Goal: Information Seeking & Learning: Learn about a topic

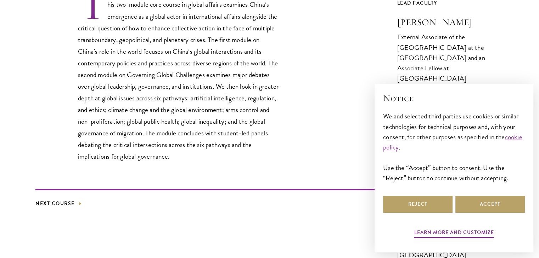
scroll to position [341, 0]
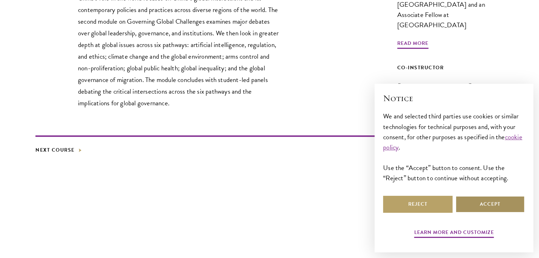
click at [468, 211] on button "Accept" at bounding box center [489, 204] width 69 height 17
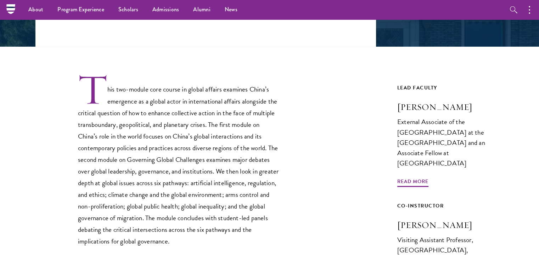
scroll to position [0, 0]
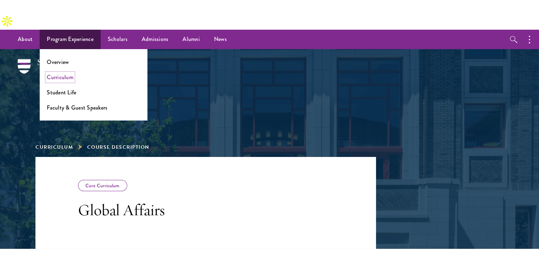
click at [64, 73] on link "Curriculum" at bounding box center [60, 77] width 27 height 8
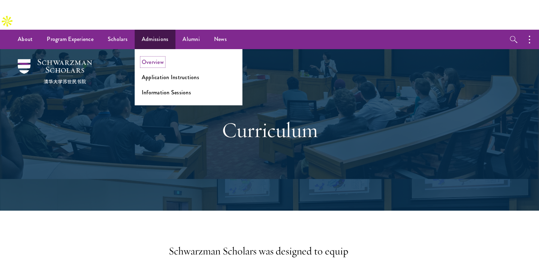
click at [147, 58] on link "Overview" at bounding box center [153, 62] width 22 height 8
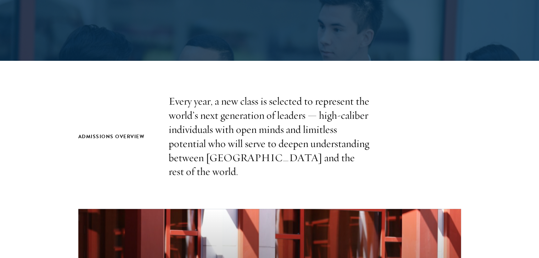
scroll to position [217, 0]
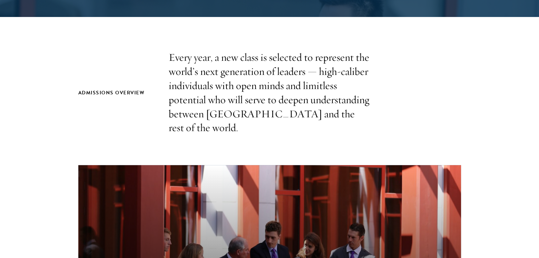
click at [230, 87] on p "Every year, a new class is selected to represent the world’s next generation of…" at bounding box center [270, 93] width 202 height 85
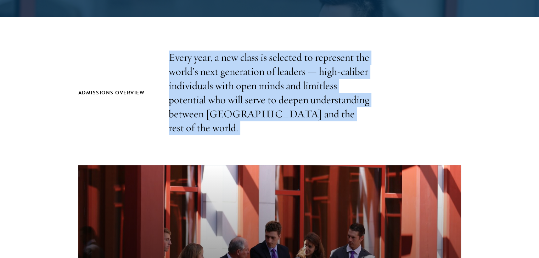
click at [230, 87] on p "Every year, a new class is selected to represent the world’s next generation of…" at bounding box center [270, 93] width 202 height 85
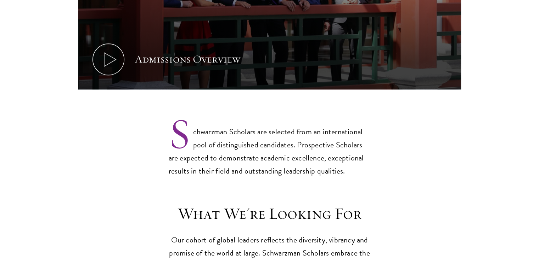
scroll to position [524, 0]
click at [230, 114] on p "Schwarzman Scholars are selected from an international pool of distinguished ca…" at bounding box center [270, 146] width 202 height 64
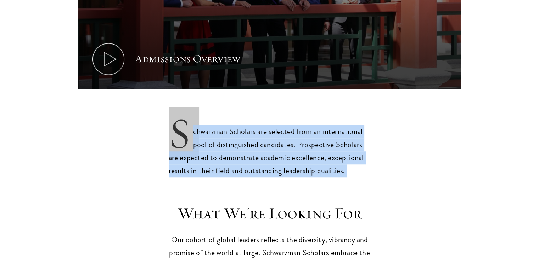
click at [230, 114] on p "Schwarzman Scholars are selected from an international pool of distinguished ca…" at bounding box center [270, 146] width 202 height 64
click at [231, 115] on p "Schwarzman Scholars are selected from an international pool of distinguished ca…" at bounding box center [270, 146] width 202 height 64
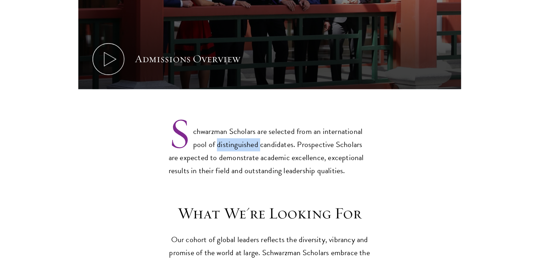
click at [231, 115] on p "Schwarzman Scholars are selected from an international pool of distinguished ca…" at bounding box center [270, 146] width 202 height 64
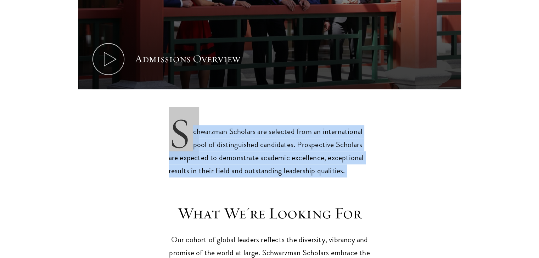
click at [231, 115] on p "Schwarzman Scholars are selected from an international pool of distinguished ca…" at bounding box center [270, 146] width 202 height 64
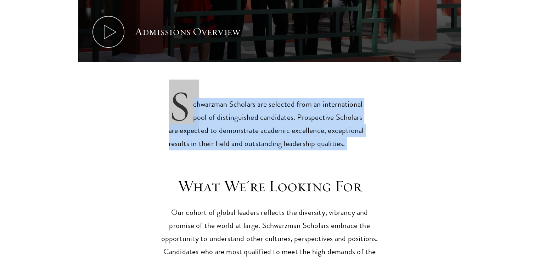
scroll to position [552, 0]
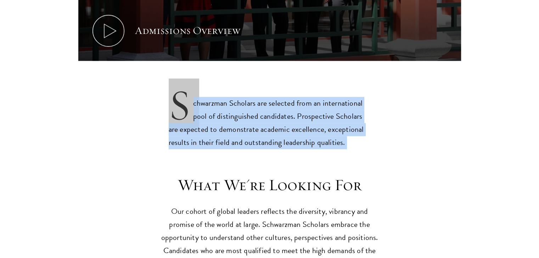
click at [231, 115] on p "Schwarzman Scholars are selected from an international pool of distinguished ca…" at bounding box center [270, 117] width 202 height 64
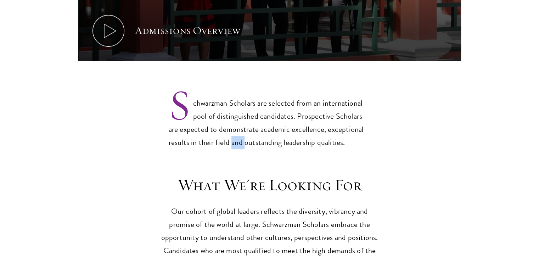
click at [231, 115] on p "Schwarzman Scholars are selected from an international pool of distinguished ca…" at bounding box center [270, 117] width 202 height 64
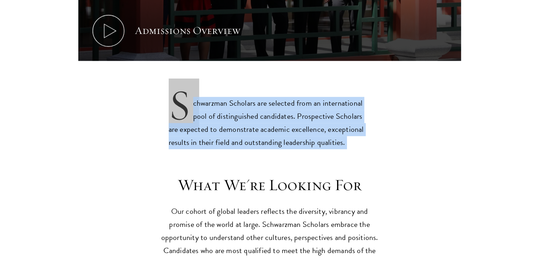
click at [231, 115] on p "Schwarzman Scholars are selected from an international pool of distinguished ca…" at bounding box center [270, 117] width 202 height 64
click at [224, 96] on p "Schwarzman Scholars are selected from an international pool of distinguished ca…" at bounding box center [270, 117] width 202 height 64
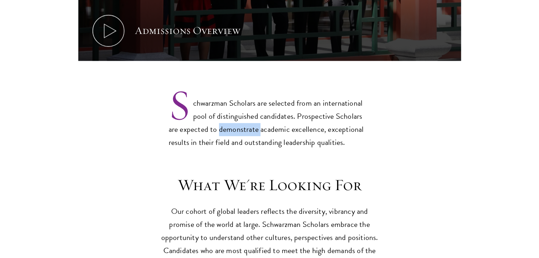
click at [224, 96] on p "Schwarzman Scholars are selected from an international pool of distinguished ca…" at bounding box center [270, 117] width 202 height 64
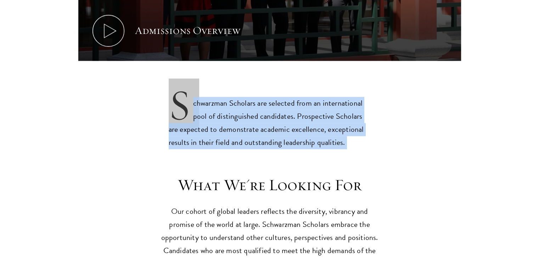
click at [224, 96] on p "Schwarzman Scholars are selected from an international pool of distinguished ca…" at bounding box center [270, 117] width 202 height 64
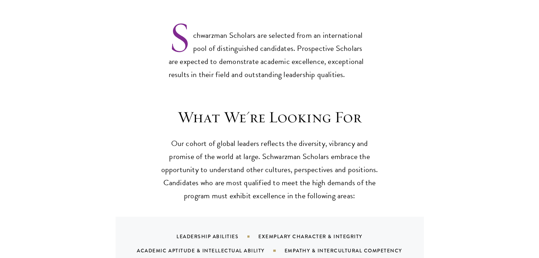
click at [224, 108] on h3 "What We're Looking For" at bounding box center [270, 118] width 220 height 20
click at [224, 137] on p "Our cohort of global leaders reflects the diversity, vibrancy and promise of th…" at bounding box center [270, 170] width 220 height 66
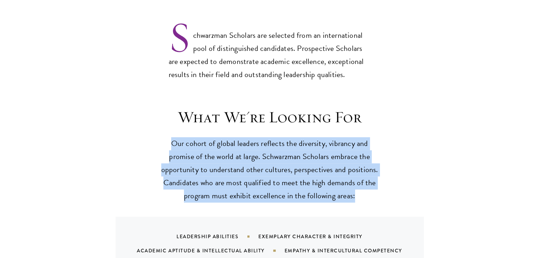
click at [224, 137] on p "Our cohort of global leaders reflects the diversity, vibrancy and promise of th…" at bounding box center [270, 170] width 220 height 66
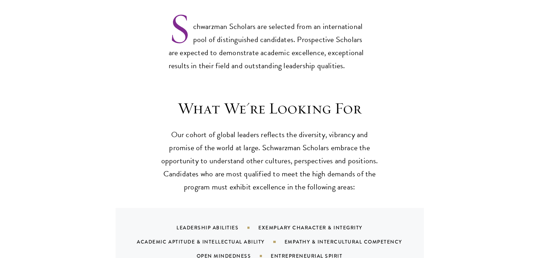
scroll to position [630, 0]
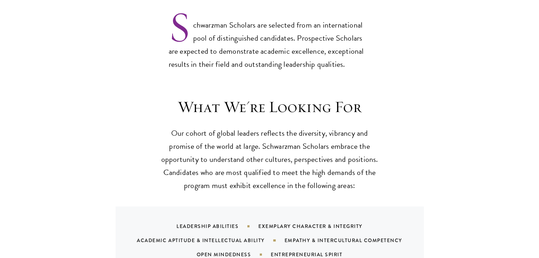
click at [224, 127] on p "Our cohort of global leaders reflects the diversity, vibrancy and promise of th…" at bounding box center [270, 160] width 220 height 66
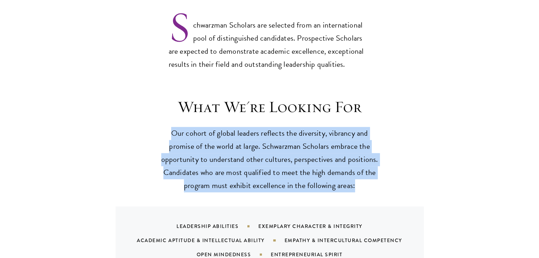
click at [224, 127] on p "Our cohort of global leaders reflects the diversity, vibrancy and promise of th…" at bounding box center [270, 160] width 220 height 66
click at [225, 130] on p "Our cohort of global leaders reflects the diversity, vibrancy and promise of th…" at bounding box center [270, 160] width 220 height 66
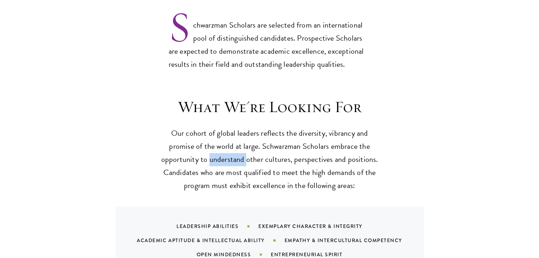
click at [225, 130] on p "Our cohort of global leaders reflects the diversity, vibrancy and promise of th…" at bounding box center [270, 160] width 220 height 66
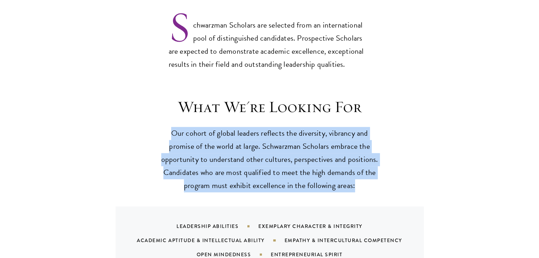
click at [225, 130] on p "Our cohort of global leaders reflects the diversity, vibrancy and promise of th…" at bounding box center [270, 160] width 220 height 66
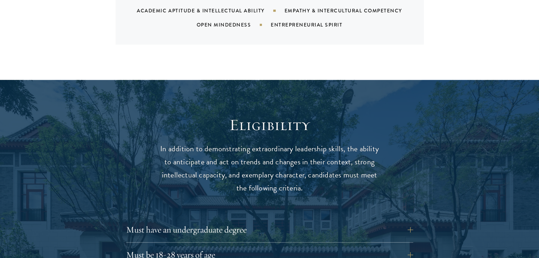
click at [225, 143] on p "In addition to demonstrating extraordinary leadership skills, the ability to an…" at bounding box center [270, 169] width 220 height 52
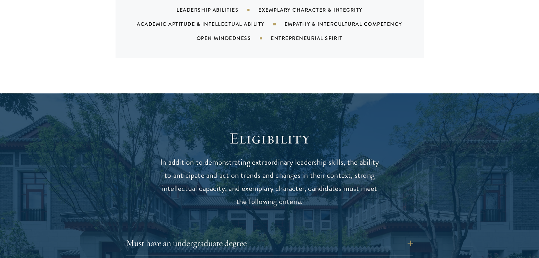
scroll to position [847, 0]
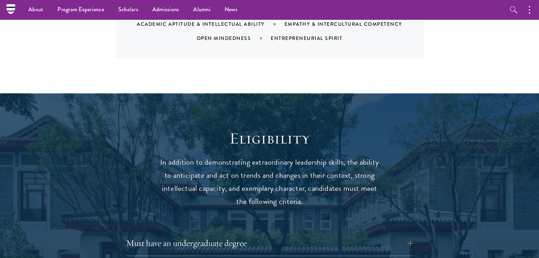
click at [238, 156] on p "In addition to demonstrating extraordinary leadership skills, the ability to an…" at bounding box center [270, 182] width 220 height 52
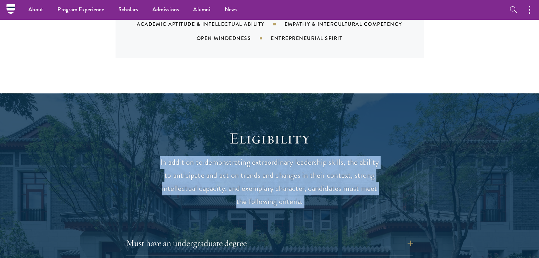
click at [238, 156] on p "In addition to demonstrating extraordinary leadership skills, the ability to an…" at bounding box center [270, 182] width 220 height 52
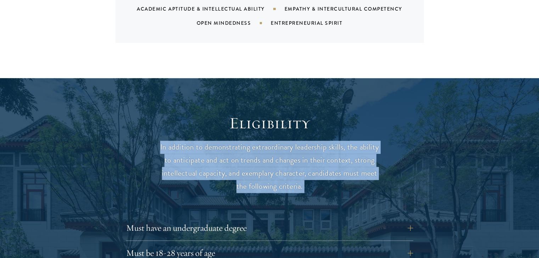
scroll to position [863, 0]
click at [238, 146] on p "In addition to demonstrating extraordinary leadership skills, the ability to an…" at bounding box center [270, 167] width 220 height 52
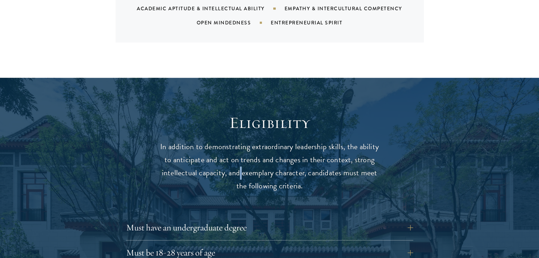
click at [238, 146] on p "In addition to demonstrating extraordinary leadership skills, the ability to an…" at bounding box center [270, 167] width 220 height 52
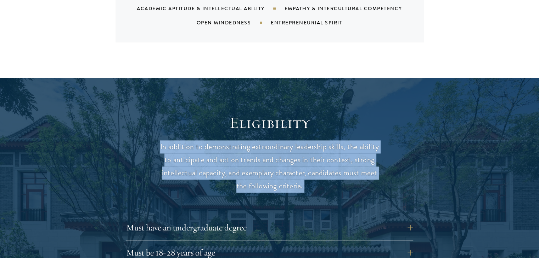
click at [238, 146] on p "In addition to demonstrating extraordinary leadership skills, the ability to an…" at bounding box center [270, 167] width 220 height 52
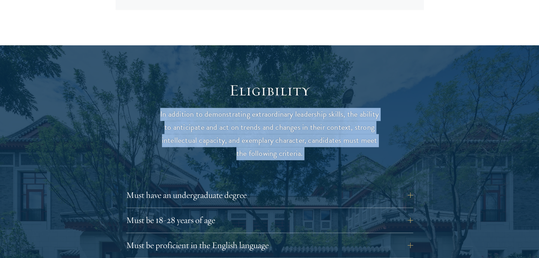
scroll to position [937, 0]
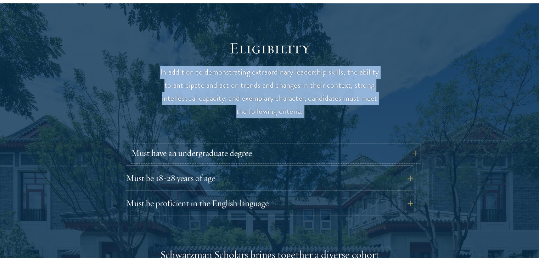
click at [212, 145] on button "Must have an undergraduate degree" at bounding box center [274, 153] width 287 height 17
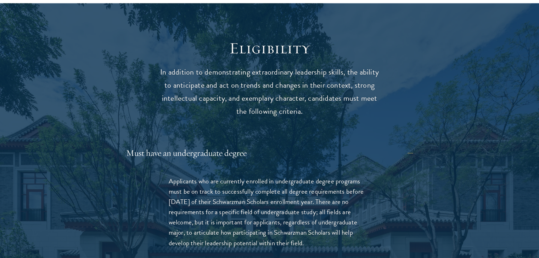
click at [220, 176] on p "Applicants who are currently enrolled in undergraduate degree programs must be …" at bounding box center [270, 212] width 202 height 72
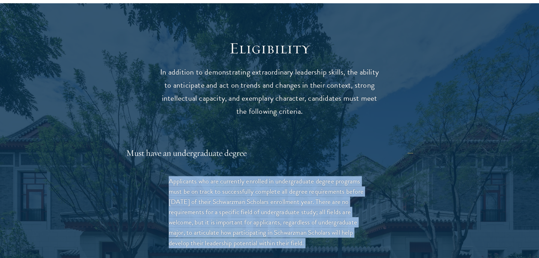
click at [220, 176] on p "Applicants who are currently enrolled in undergraduate degree programs must be …" at bounding box center [270, 212] width 202 height 72
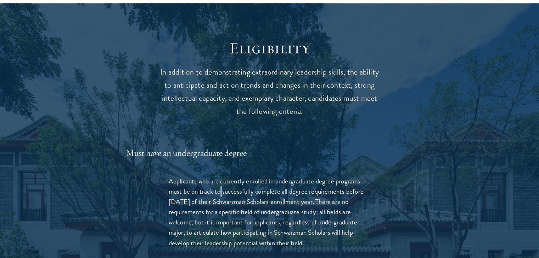
click at [220, 176] on p "Applicants who are currently enrolled in undergraduate degree programs must be …" at bounding box center [270, 212] width 202 height 72
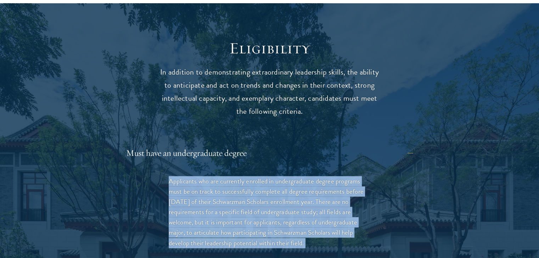
click at [220, 176] on p "Applicants who are currently enrolled in undergraduate degree programs must be …" at bounding box center [270, 212] width 202 height 72
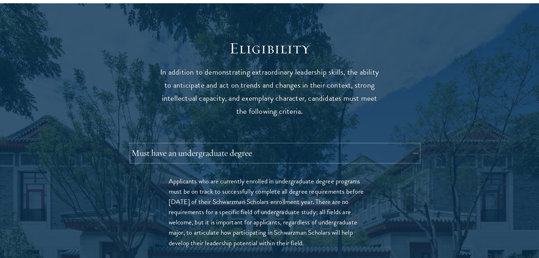
click at [222, 145] on button "Must have an undergraduate degree" at bounding box center [274, 153] width 287 height 17
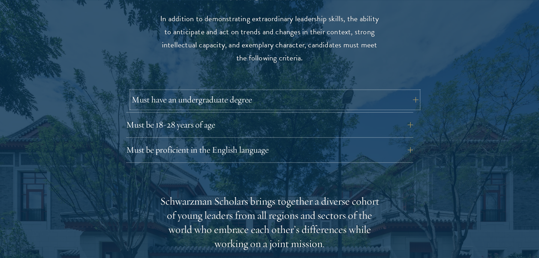
scroll to position [991, 0]
click at [222, 141] on button "Must be proficient in the English language" at bounding box center [269, 149] width 287 height 17
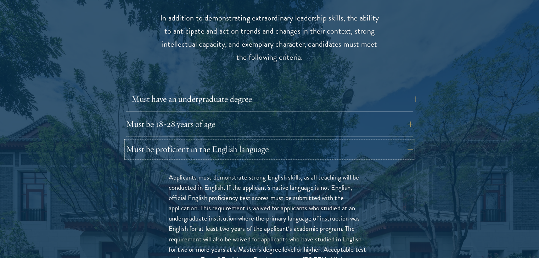
click at [222, 141] on button "Must be proficient in the English language" at bounding box center [269, 149] width 287 height 17
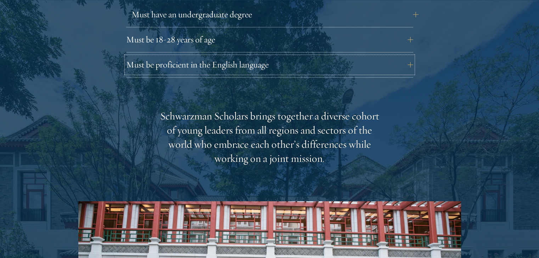
scroll to position [1076, 0]
click at [222, 124] on div "Schwarzman Scholars brings together a diverse cohort of young leaders from all …" at bounding box center [270, 137] width 220 height 57
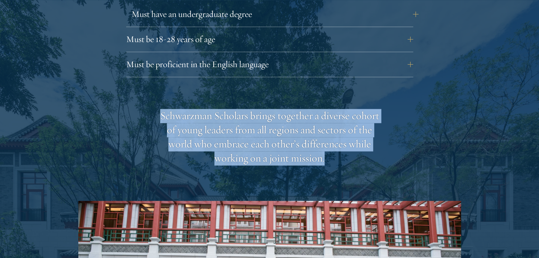
click at [222, 124] on div "Schwarzman Scholars brings together a diverse cohort of young leaders from all …" at bounding box center [270, 137] width 220 height 57
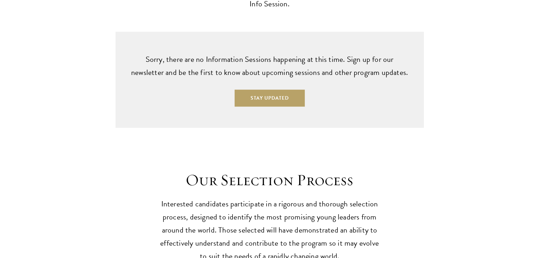
scroll to position [1930, 0]
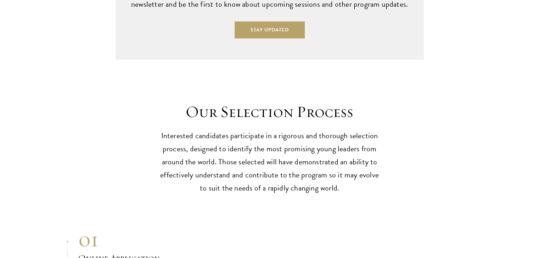
click at [185, 130] on p "Interested candidates participate in a rigorous and thorough selection process,…" at bounding box center [270, 163] width 220 height 66
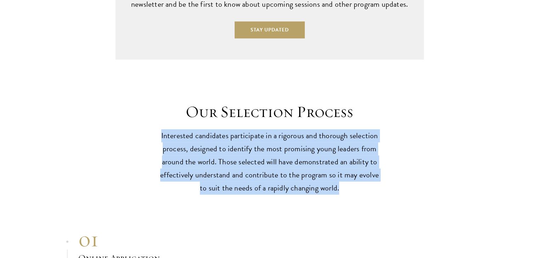
click at [185, 130] on p "Interested candidates participate in a rigorous and thorough selection process,…" at bounding box center [270, 163] width 220 height 66
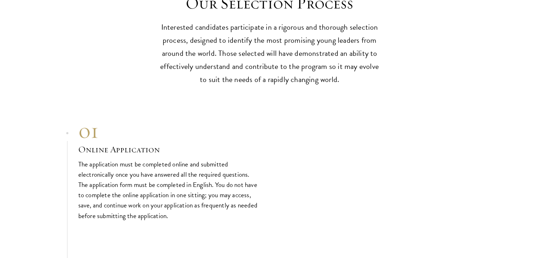
click at [112, 159] on p "The application must be completed online and submitted electronically once you …" at bounding box center [168, 190] width 181 height 62
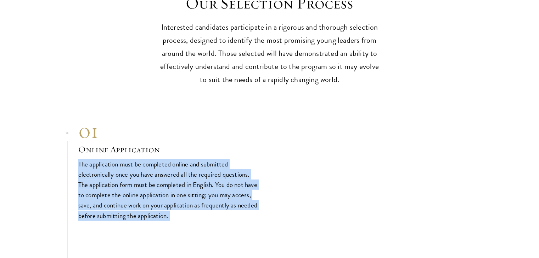
click at [112, 159] on p "The application must be completed online and submitted electronically once you …" at bounding box center [168, 190] width 181 height 62
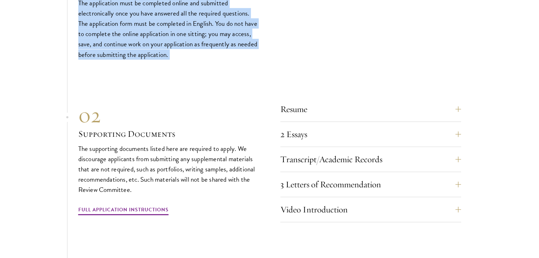
scroll to position [2202, 0]
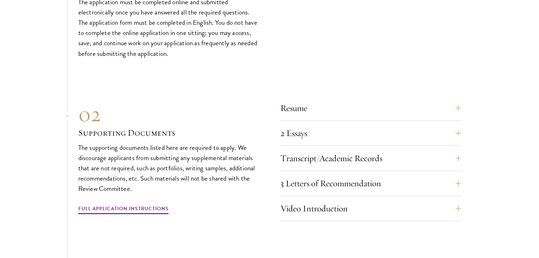
click at [111, 143] on p "The supporting documents listed here are required to apply. We discourage appli…" at bounding box center [168, 168] width 181 height 51
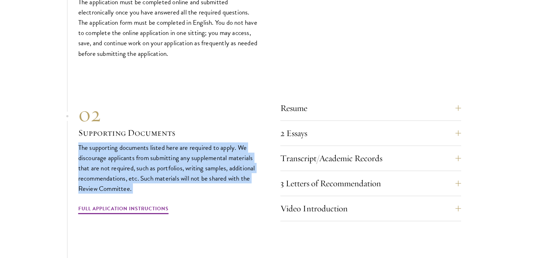
click at [111, 143] on p "The supporting documents listed here are required to apply. We discourage appli…" at bounding box center [168, 168] width 181 height 51
click at [300, 125] on button "2 Essays" at bounding box center [375, 133] width 181 height 17
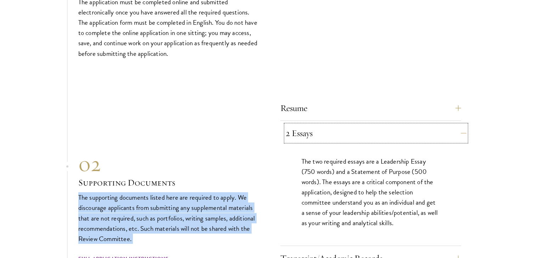
click at [300, 125] on button "2 Essays" at bounding box center [375, 133] width 181 height 17
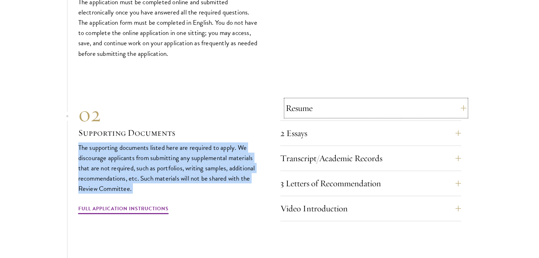
click at [307, 100] on button "Resume" at bounding box center [375, 108] width 181 height 17
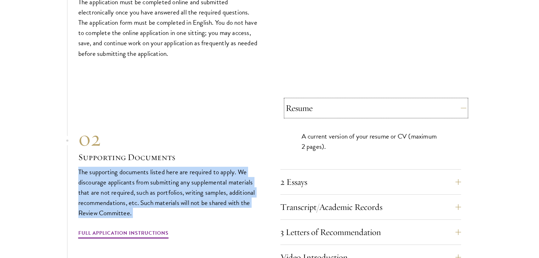
click at [307, 100] on button "Resume" at bounding box center [375, 108] width 181 height 17
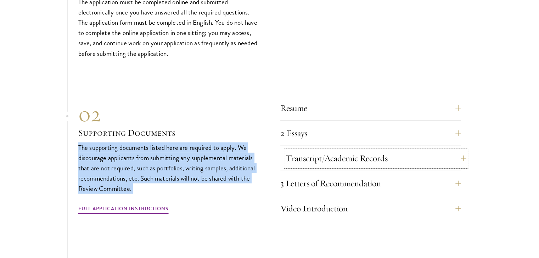
click at [314, 150] on button "Transcript/Academic Records" at bounding box center [375, 158] width 181 height 17
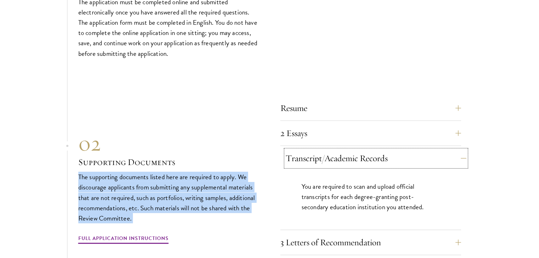
click at [314, 150] on button "Transcript/Academic Records" at bounding box center [375, 158] width 181 height 17
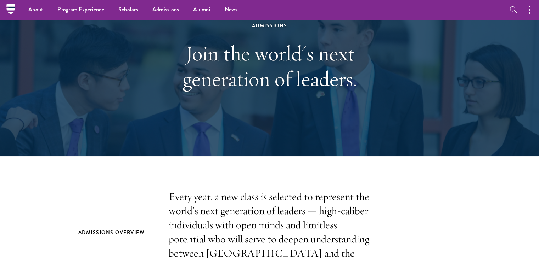
scroll to position [0, 0]
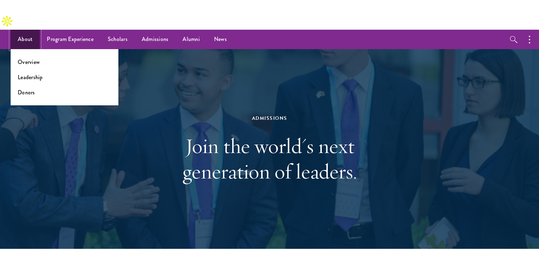
click at [18, 30] on link "About" at bounding box center [25, 39] width 29 height 19
